Goal: Information Seeking & Learning: Learn about a topic

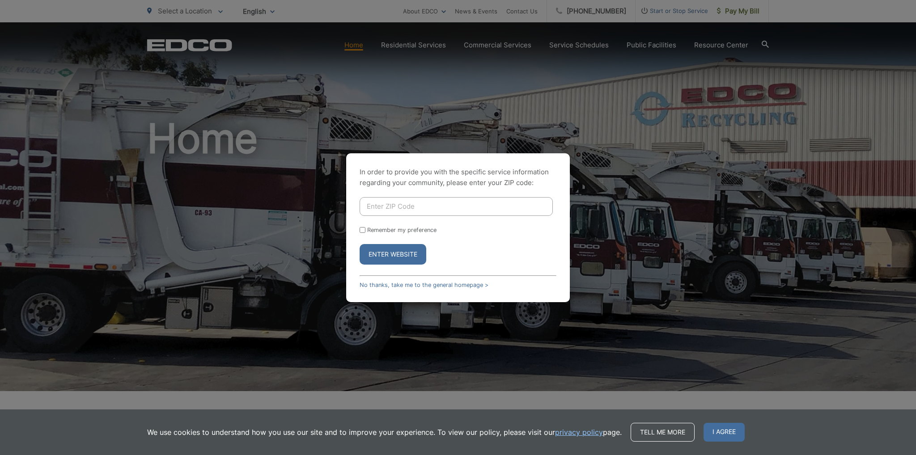
click at [405, 203] on input "Enter ZIP Code" at bounding box center [455, 206] width 193 height 19
type input "92084"
click at [429, 231] on label "Remember my preference" at bounding box center [401, 230] width 69 height 7
click at [365, 231] on input "Remember my preference" at bounding box center [362, 230] width 6 height 6
checkbox input "true"
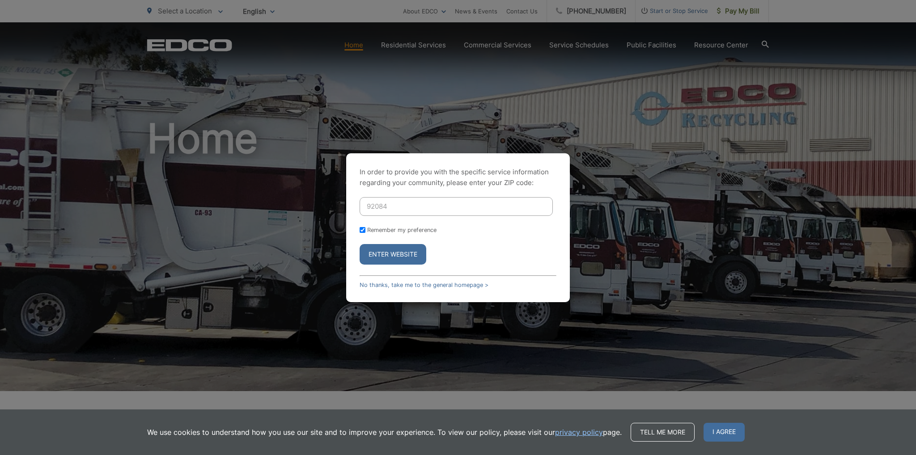
checkbox input "true"
click at [417, 249] on button "Enter Website" at bounding box center [392, 254] width 67 height 21
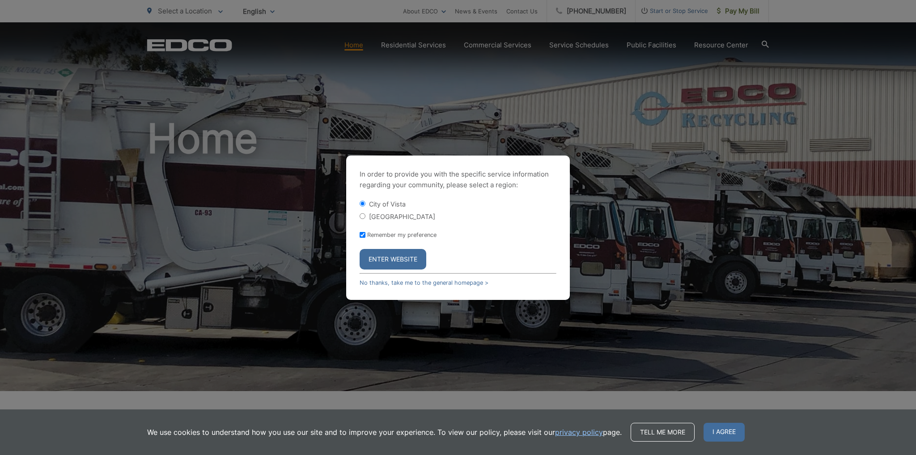
click at [395, 260] on button "Enter Website" at bounding box center [392, 259] width 67 height 21
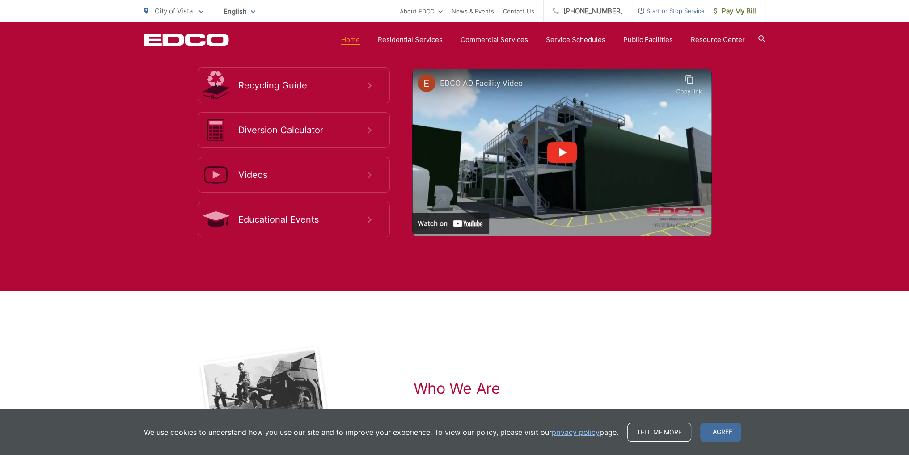
scroll to position [1699, 0]
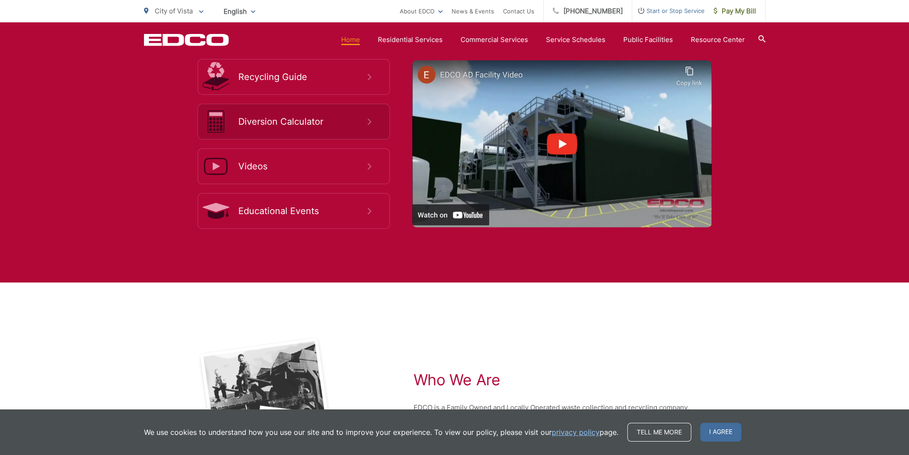
click at [331, 115] on link "Diversion Calculator" at bounding box center [294, 122] width 192 height 36
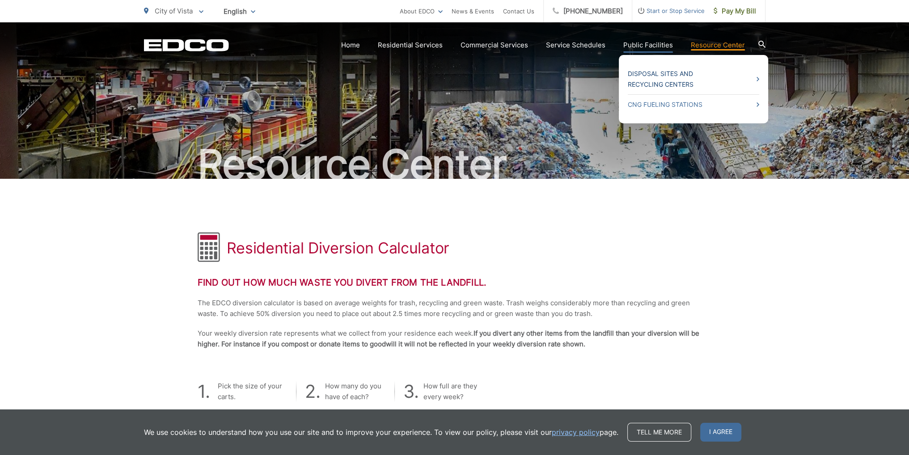
click at [678, 77] on link "Disposal Sites and Recycling Centers" at bounding box center [693, 78] width 131 height 21
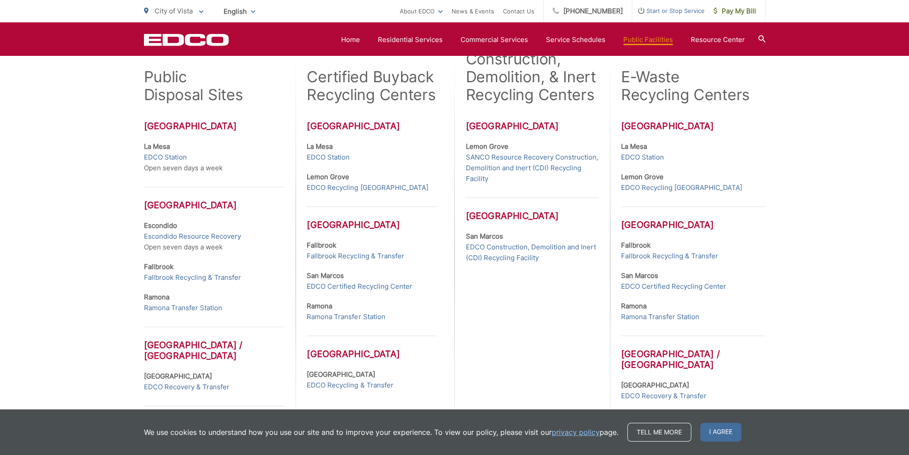
scroll to position [268, 0]
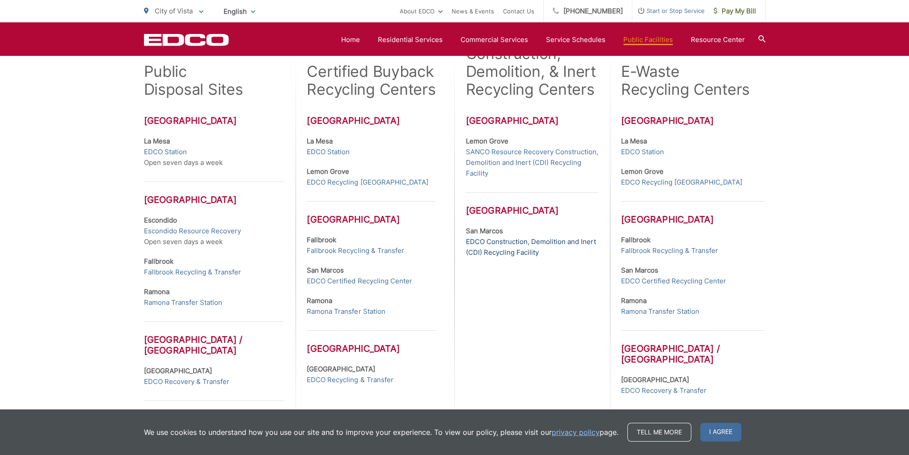
click at [541, 242] on link "EDCO Construction, Demolition and Inert (CDI) Recycling Facility" at bounding box center [531, 246] width 133 height 21
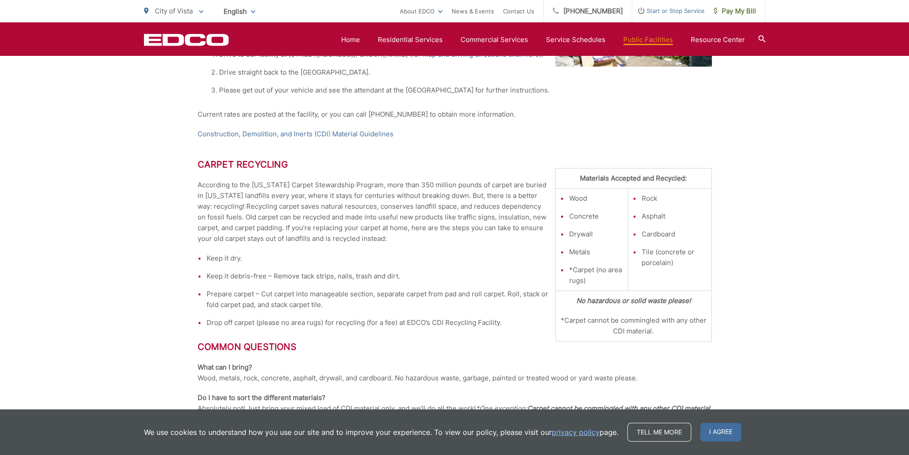
scroll to position [358, 0]
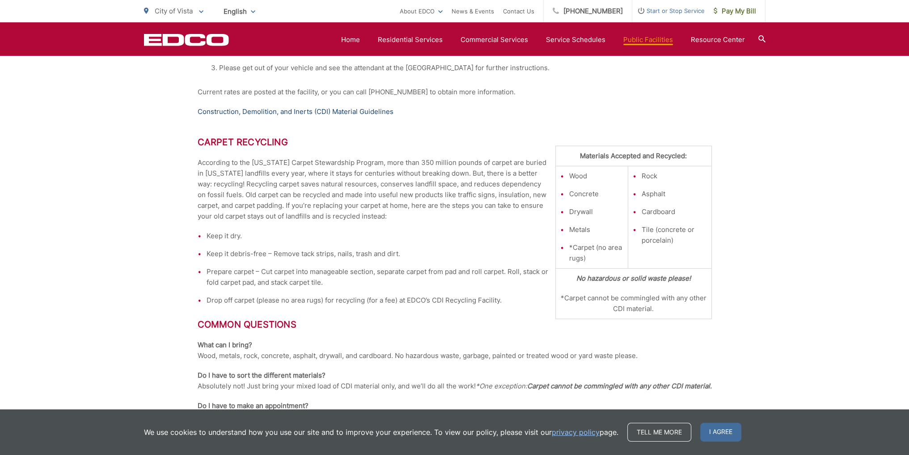
click at [292, 111] on link "Construction, Demolition, and Inerts (CDI) Material Guidelines" at bounding box center [296, 111] width 196 height 11
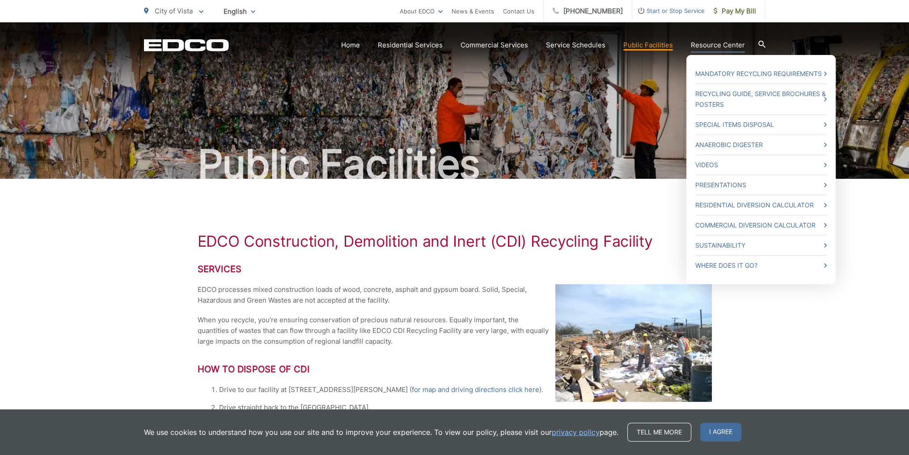
click at [721, 47] on link "Resource Center" at bounding box center [718, 45] width 54 height 11
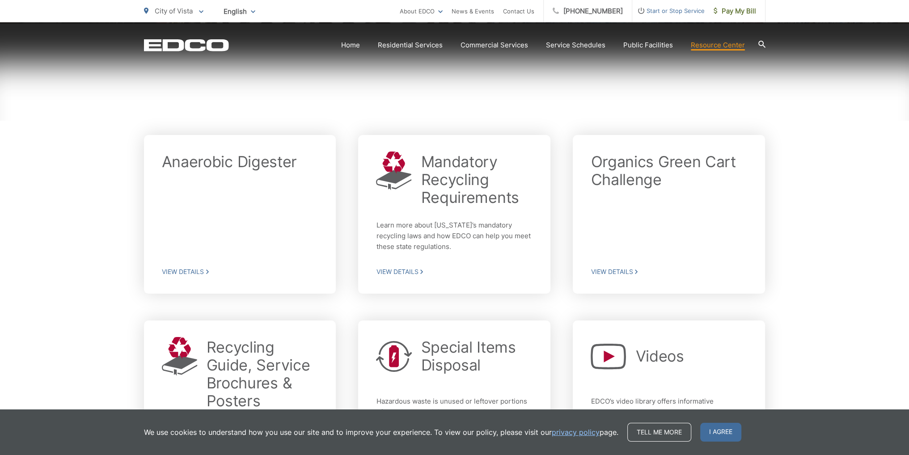
scroll to position [179, 0]
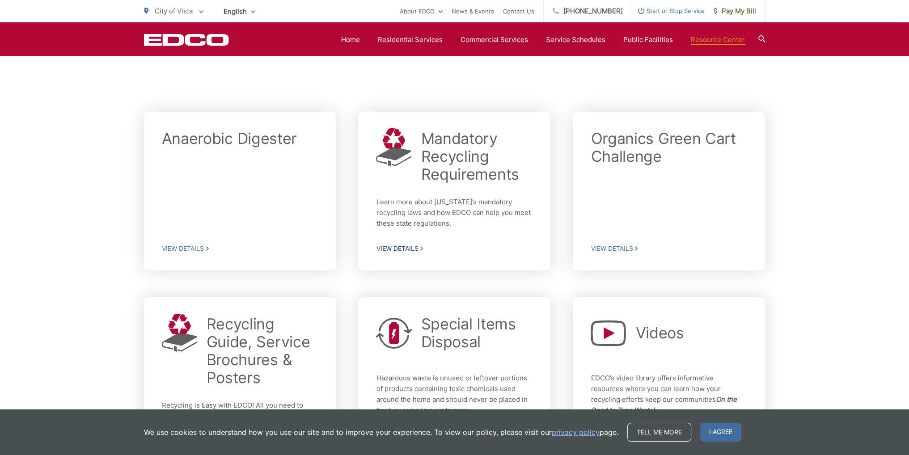
click at [400, 249] on span "View Details" at bounding box center [454, 249] width 156 height 8
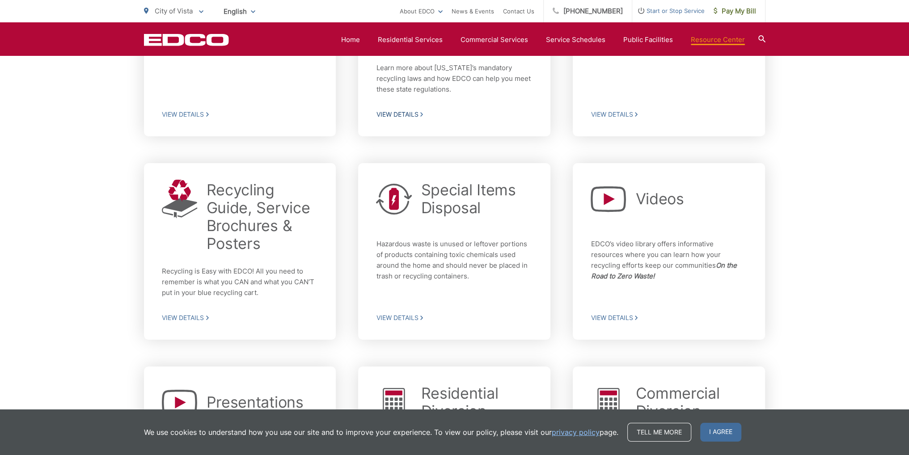
scroll to position [213, 0]
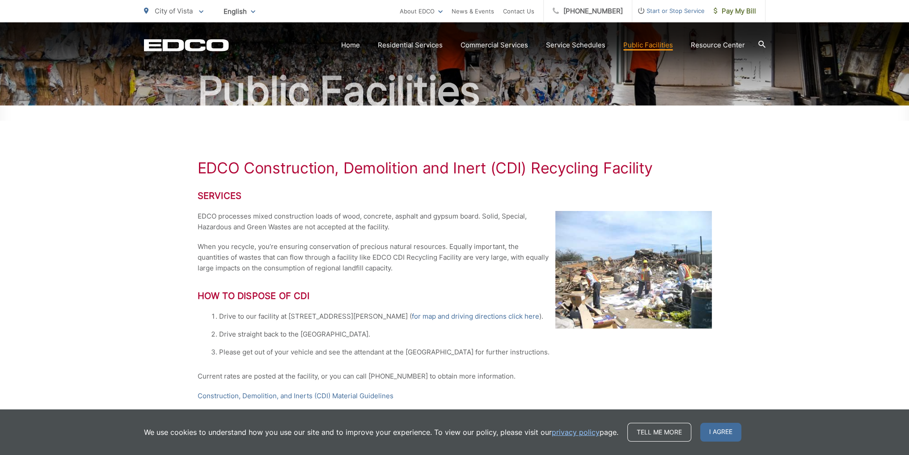
scroll to position [89, 0]
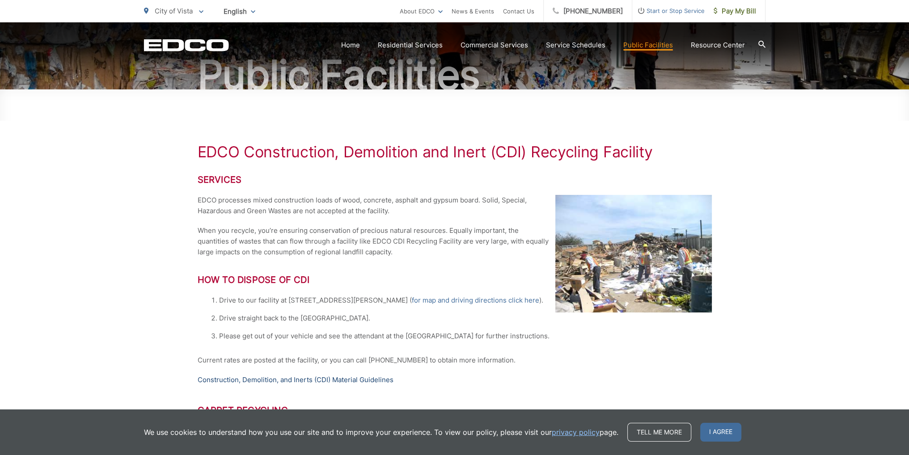
click at [374, 378] on link "Construction, Demolition, and Inerts (CDI) Material Guidelines" at bounding box center [296, 380] width 196 height 11
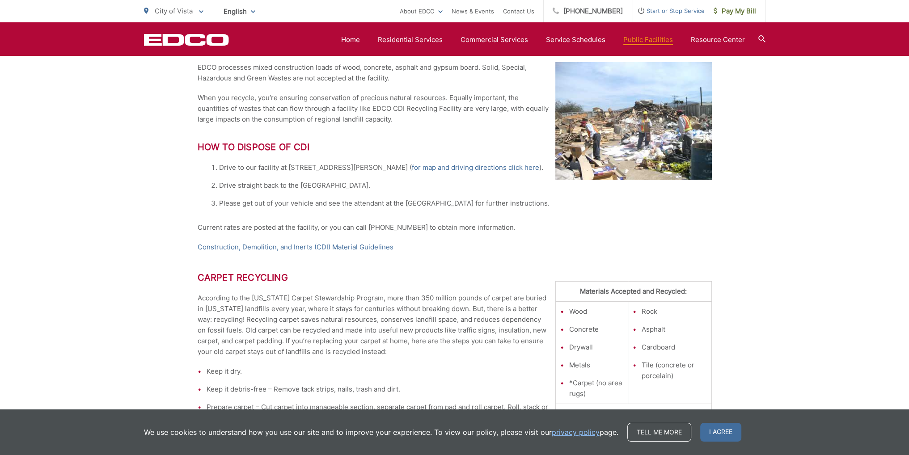
scroll to position [200, 0]
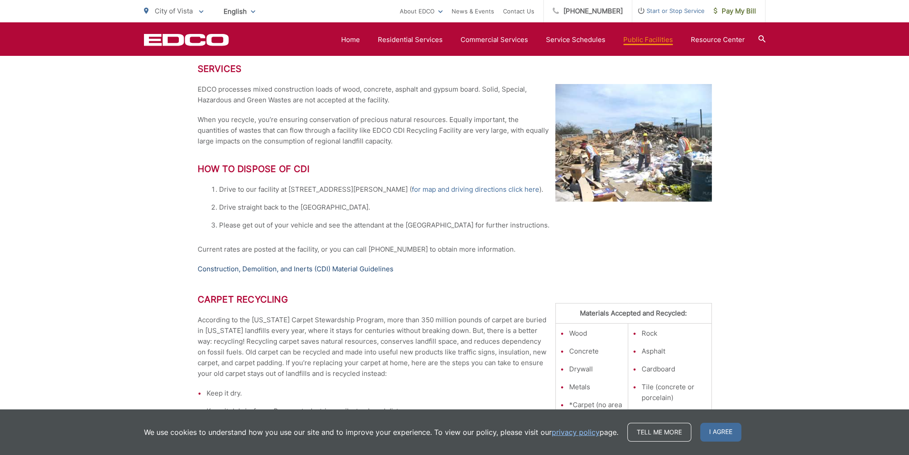
click at [368, 266] on link "Construction, Demolition, and Inerts (CDI) Material Guidelines" at bounding box center [296, 269] width 196 height 11
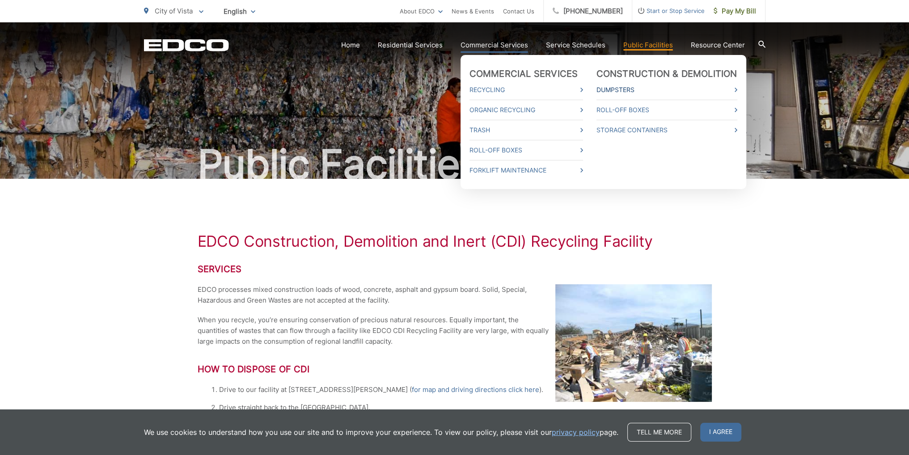
click at [734, 91] on link "Dumpsters" at bounding box center [666, 89] width 141 height 11
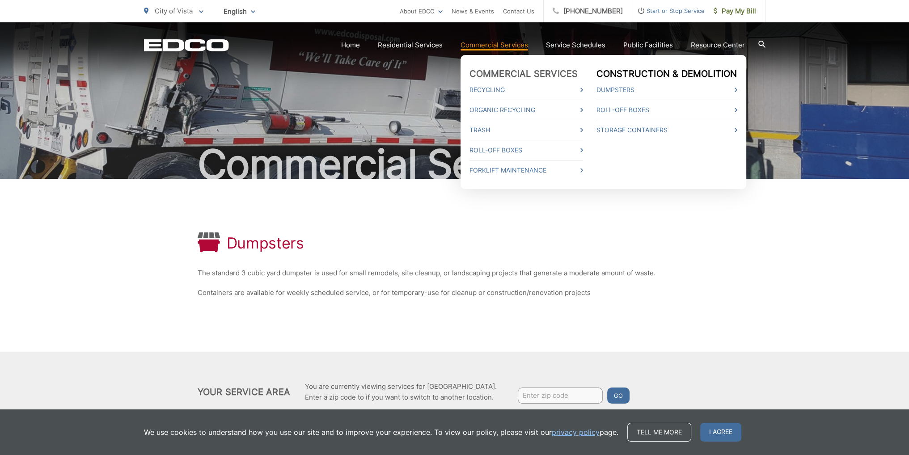
click at [646, 74] on link "Construction & Demolition" at bounding box center [666, 73] width 141 height 11
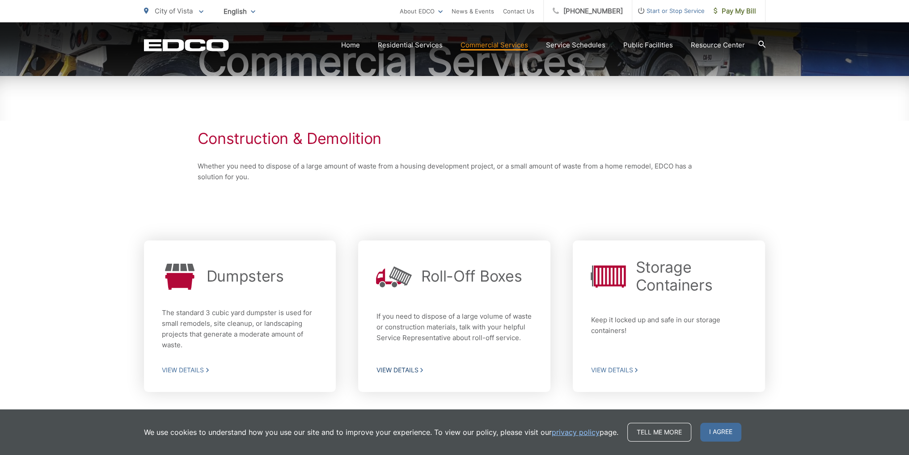
scroll to position [149, 0]
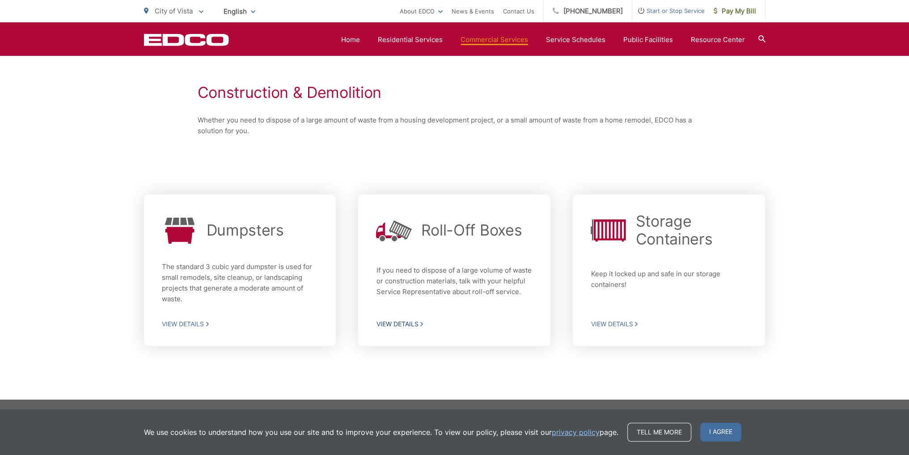
click at [383, 321] on span "View Details" at bounding box center [454, 324] width 156 height 8
